Goal: Task Accomplishment & Management: Manage account settings

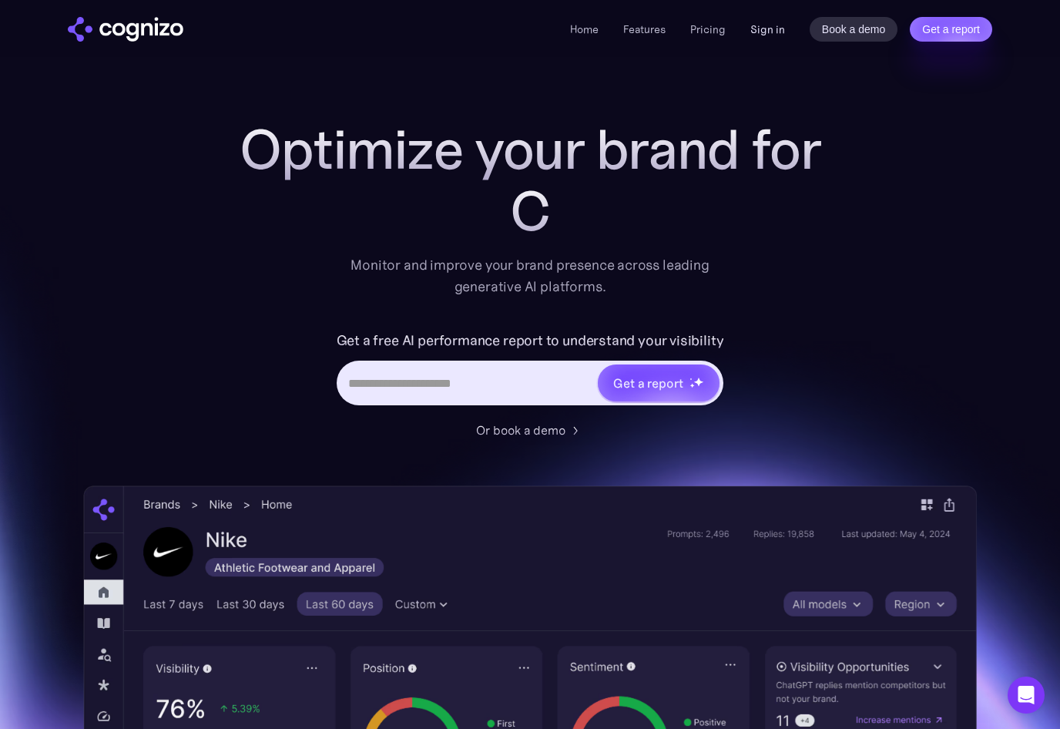
click at [775, 35] on link "Sign in" at bounding box center [767, 29] width 35 height 18
